Goal: Transaction & Acquisition: Purchase product/service

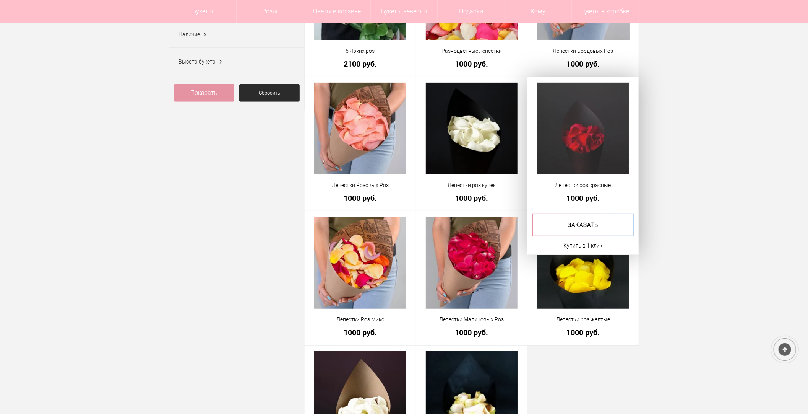
scroll to position [212, 0]
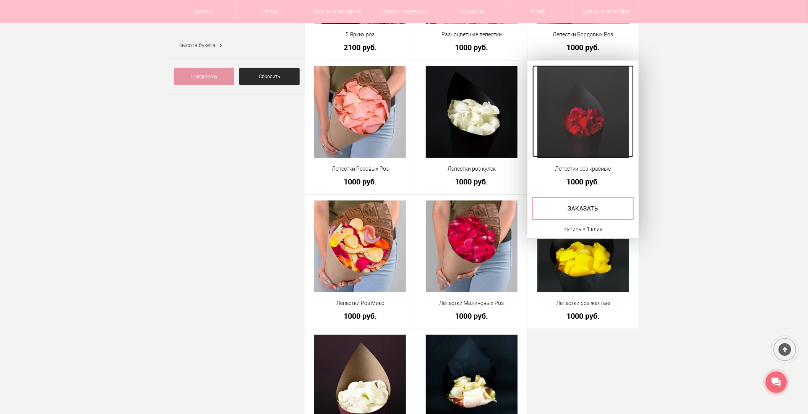
click at [605, 147] on img at bounding box center [584, 112] width 92 height 92
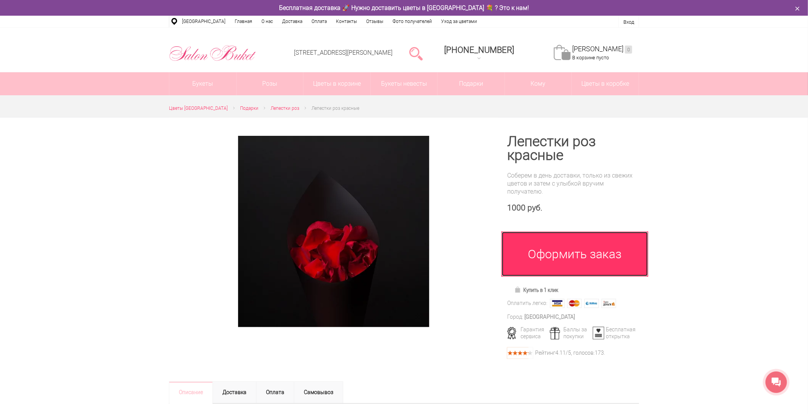
click at [579, 243] on link "Оформить заказ" at bounding box center [575, 253] width 147 height 45
